Goal: Information Seeking & Learning: Learn about a topic

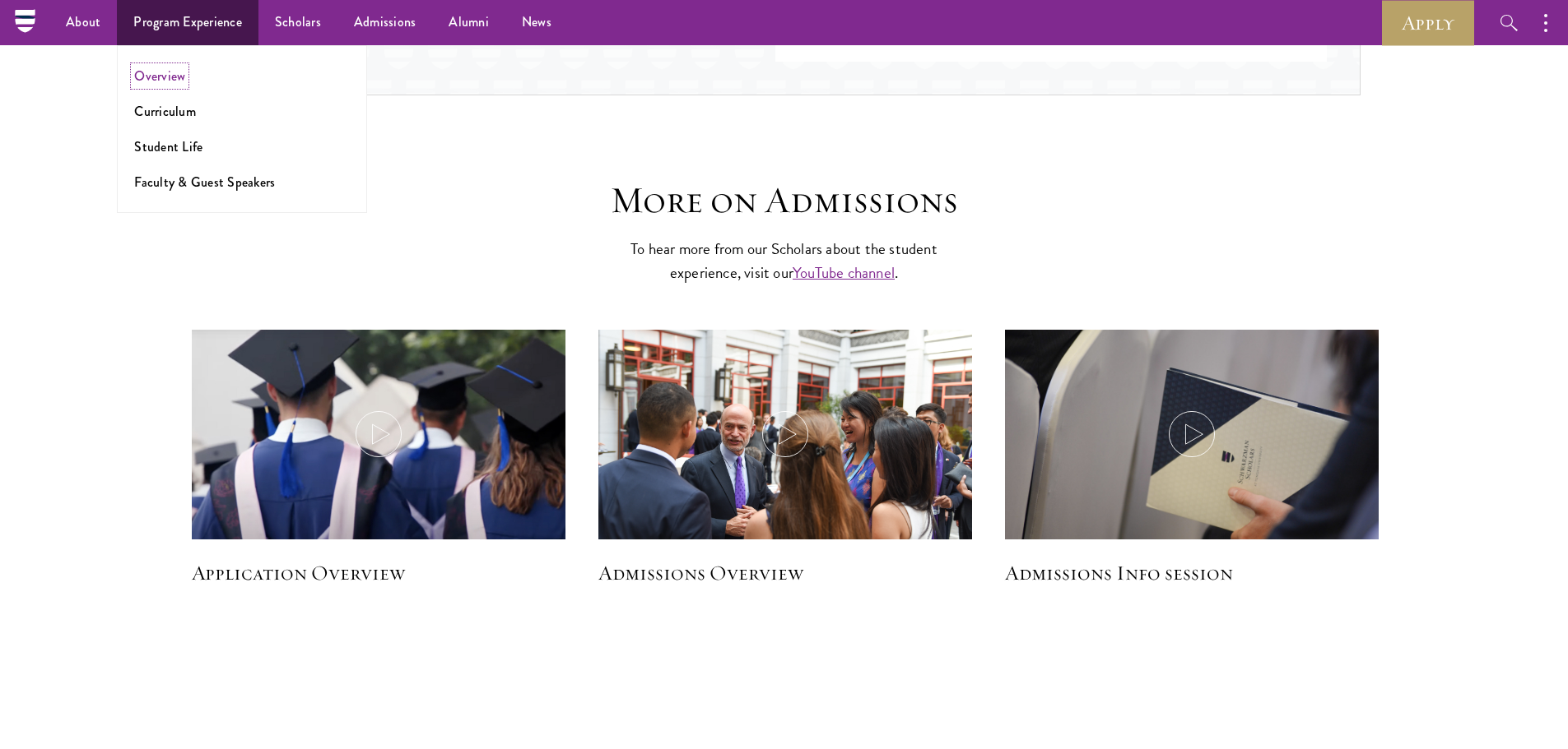
click at [180, 78] on link "Overview" at bounding box center [159, 75] width 51 height 19
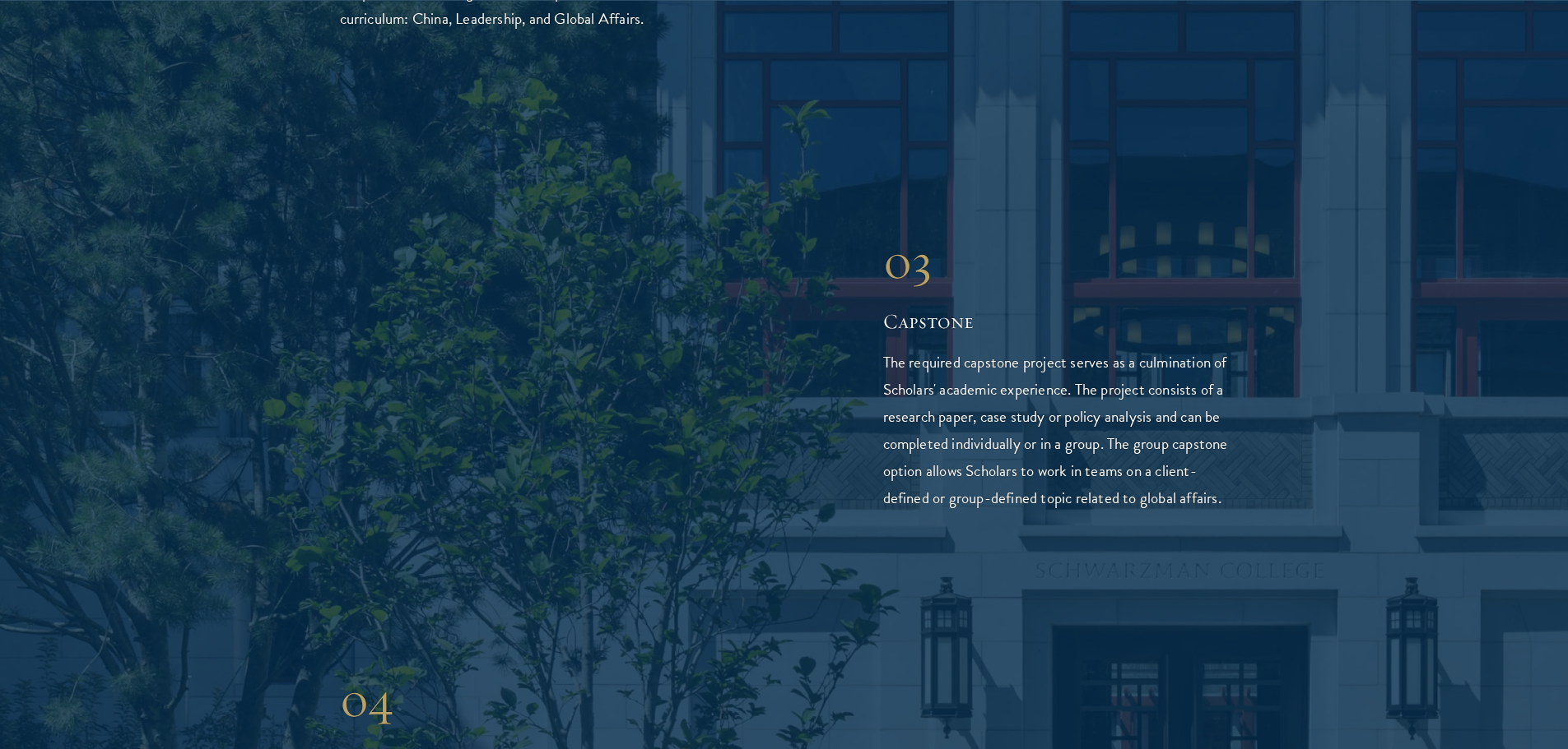
scroll to position [3702, 0]
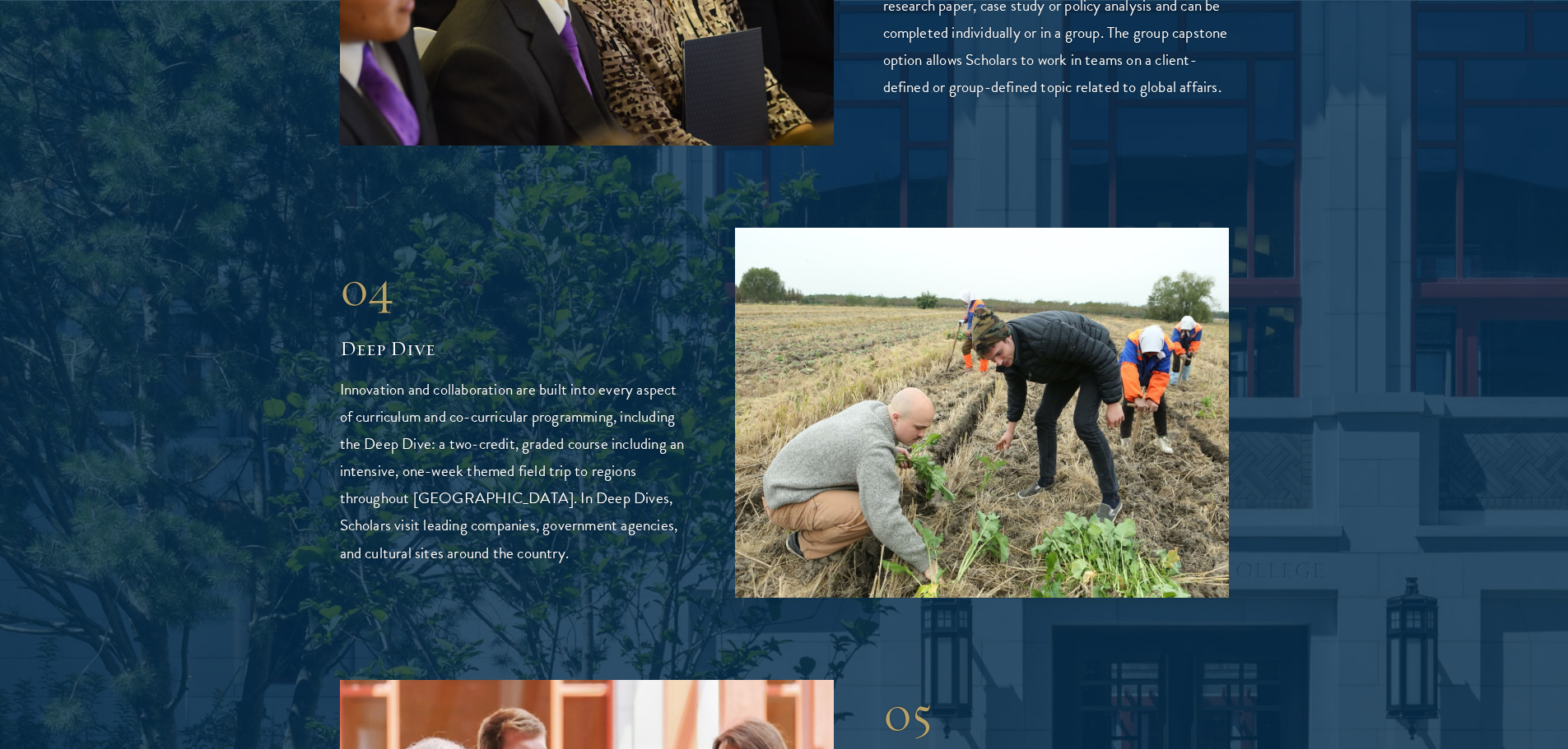
drag, startPoint x: 656, startPoint y: 418, endPoint x: 703, endPoint y: 430, distance: 48.5
drag, startPoint x: 703, startPoint y: 430, endPoint x: 1308, endPoint y: 427, distance: 605.0
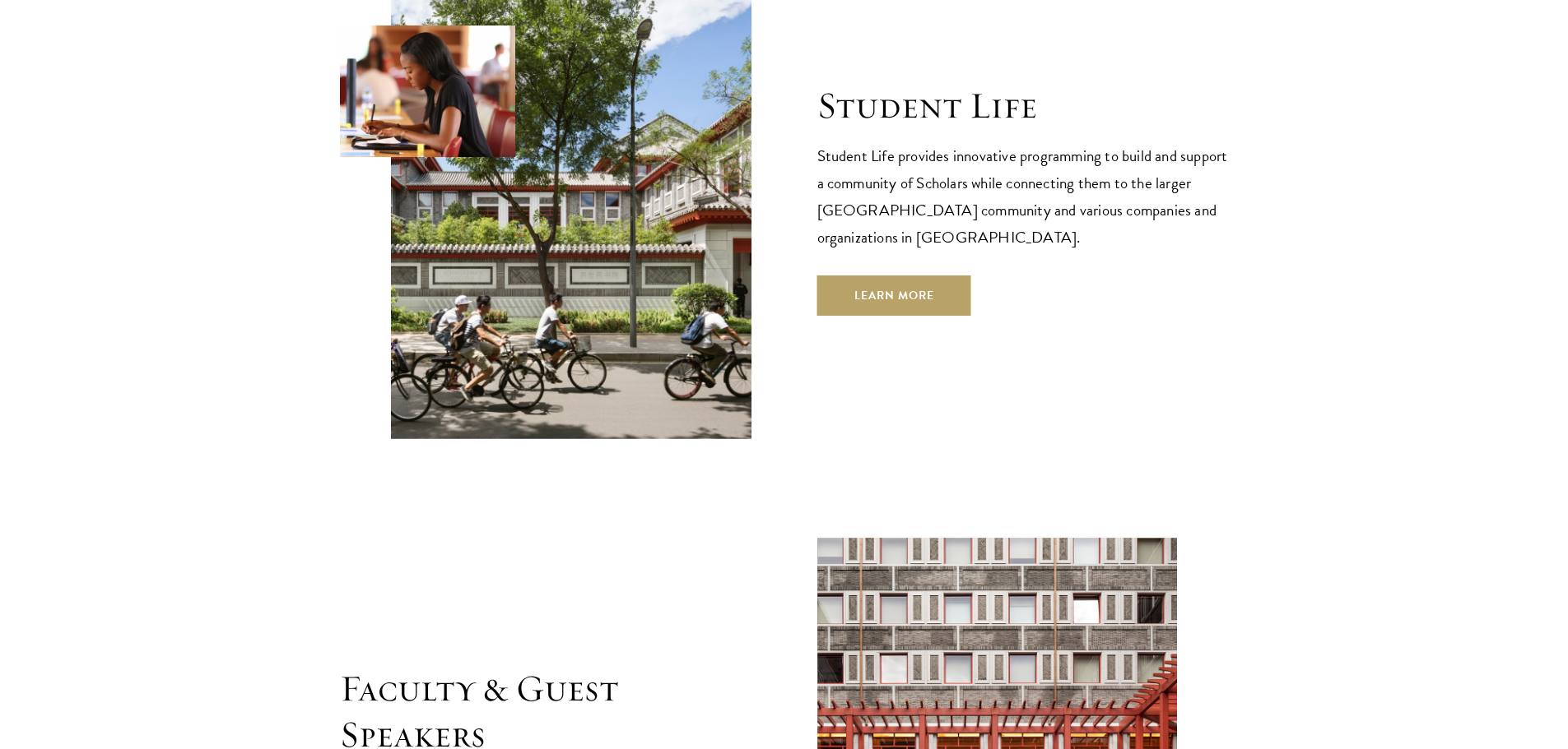
scroll to position [5512, 0]
